Goal: Task Accomplishment & Management: Manage account settings

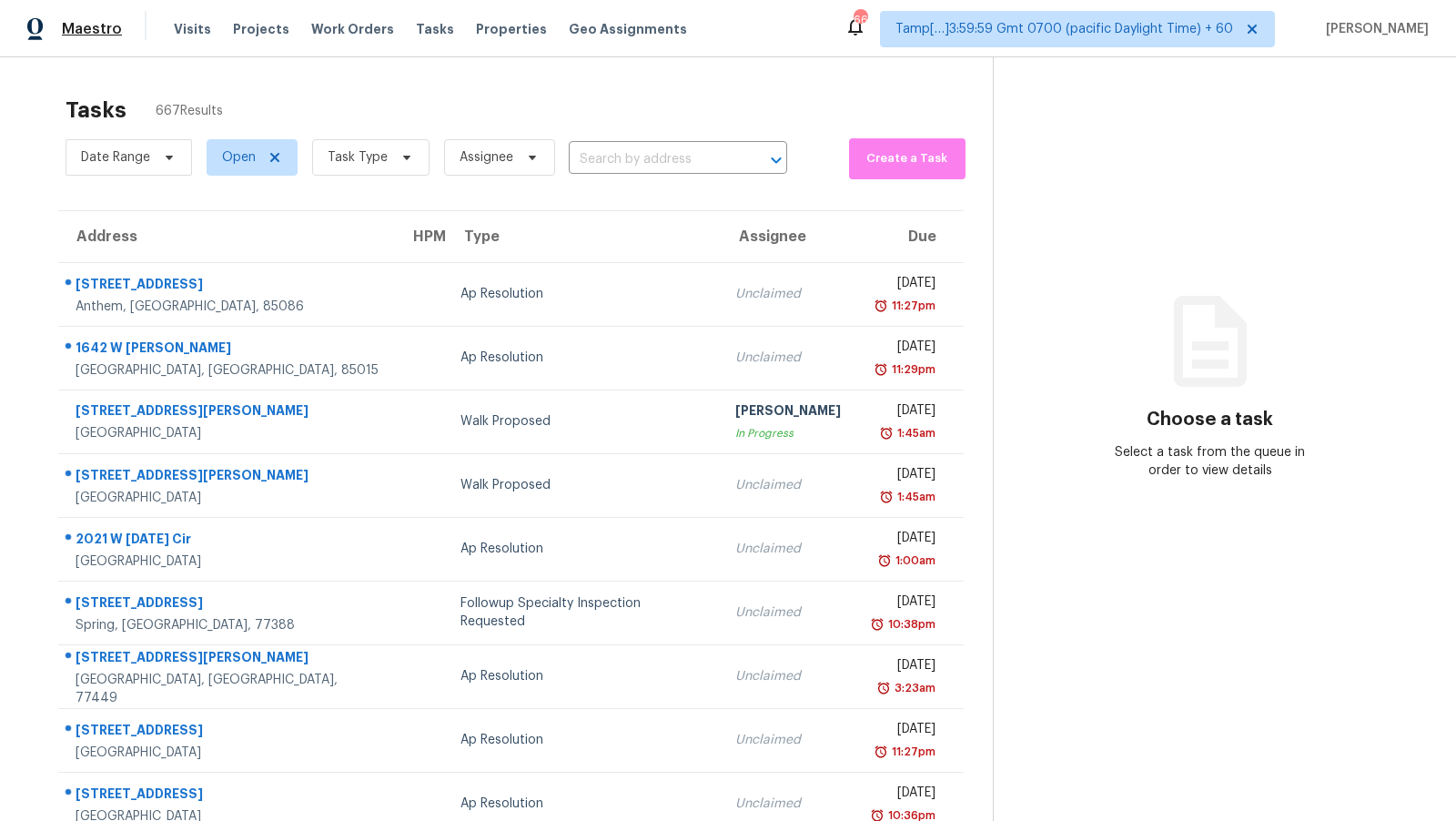
click at [88, 19] on div "Maestro" at bounding box center [60, 29] width 122 height 36
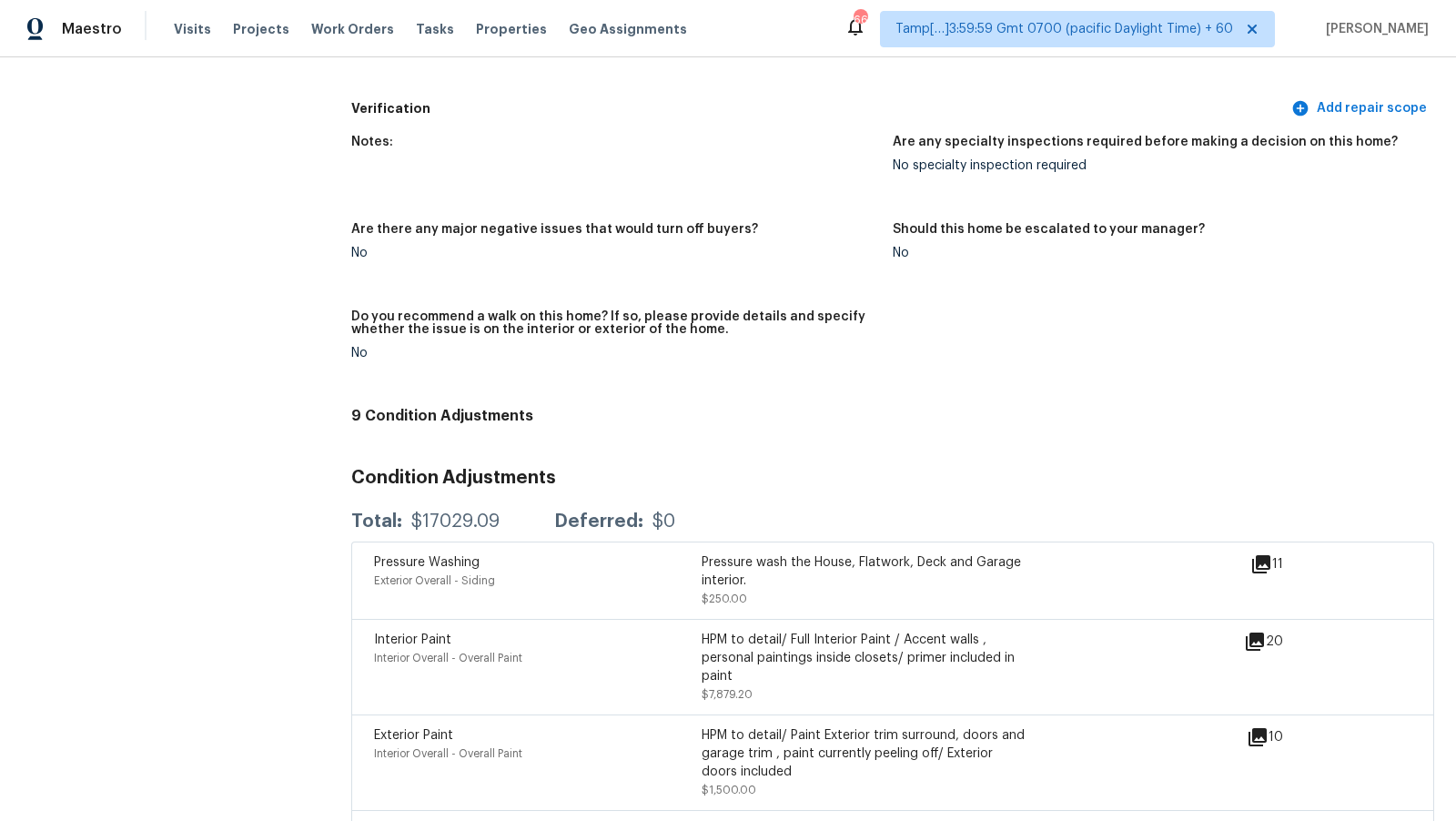
scroll to position [4307, 0]
